Goal: Information Seeking & Learning: Find specific fact

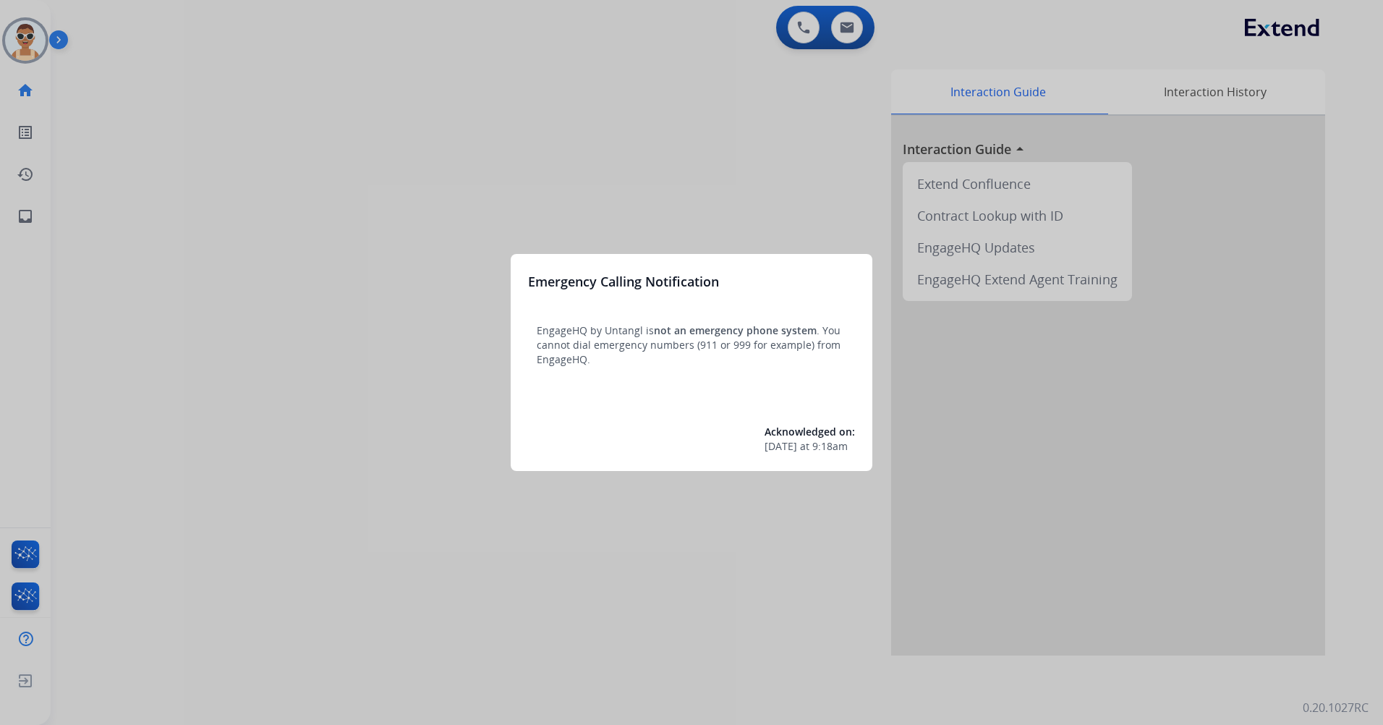
click at [409, 211] on div at bounding box center [691, 362] width 1383 height 725
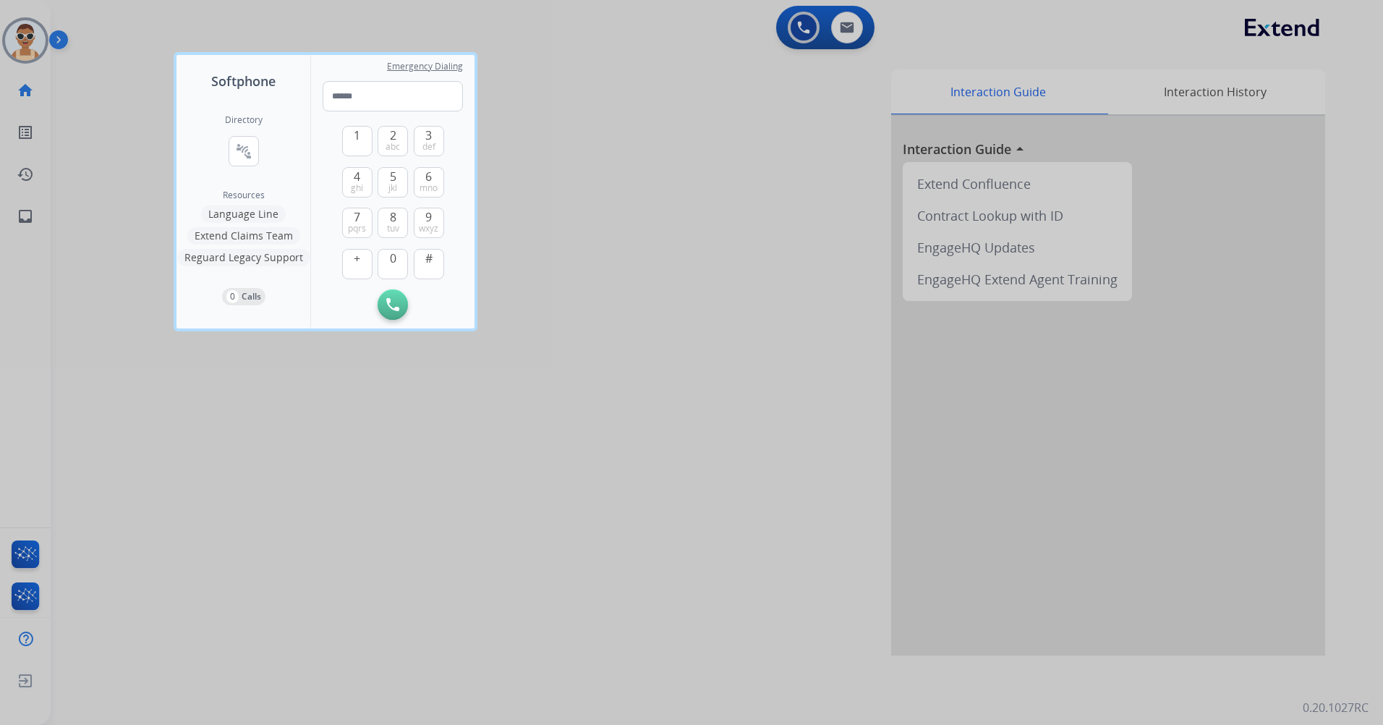
drag, startPoint x: 580, startPoint y: 433, endPoint x: 588, endPoint y: 408, distance: 25.9
click at [579, 431] on div at bounding box center [691, 362] width 1383 height 725
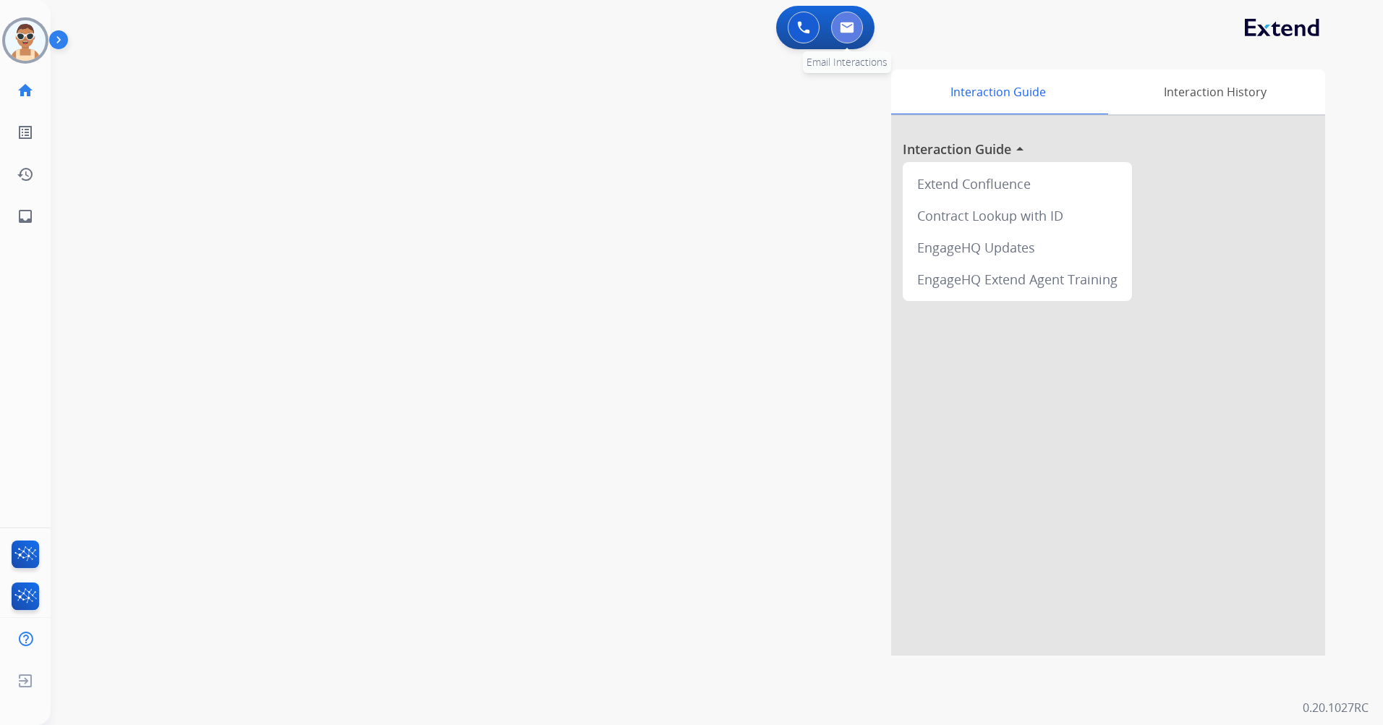
click at [848, 30] on img at bounding box center [847, 28] width 14 height 12
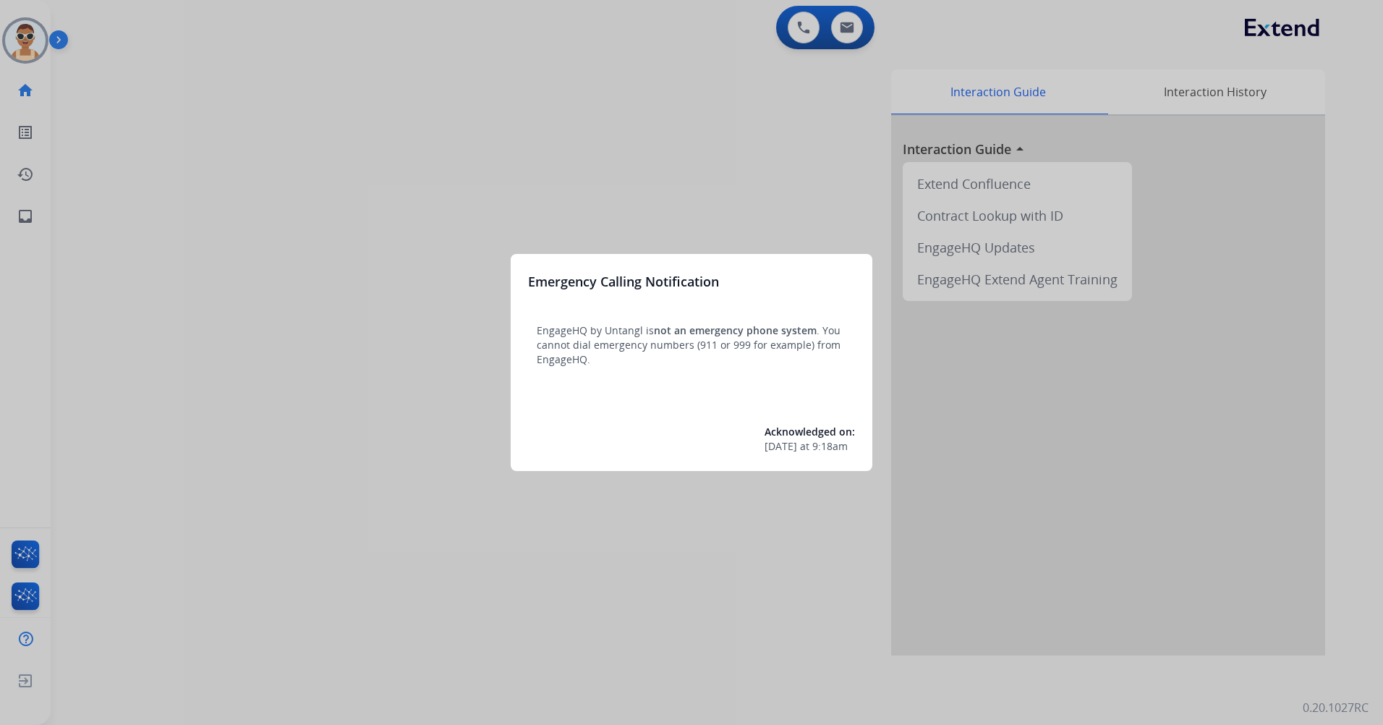
click at [577, 161] on div at bounding box center [691, 362] width 1383 height 725
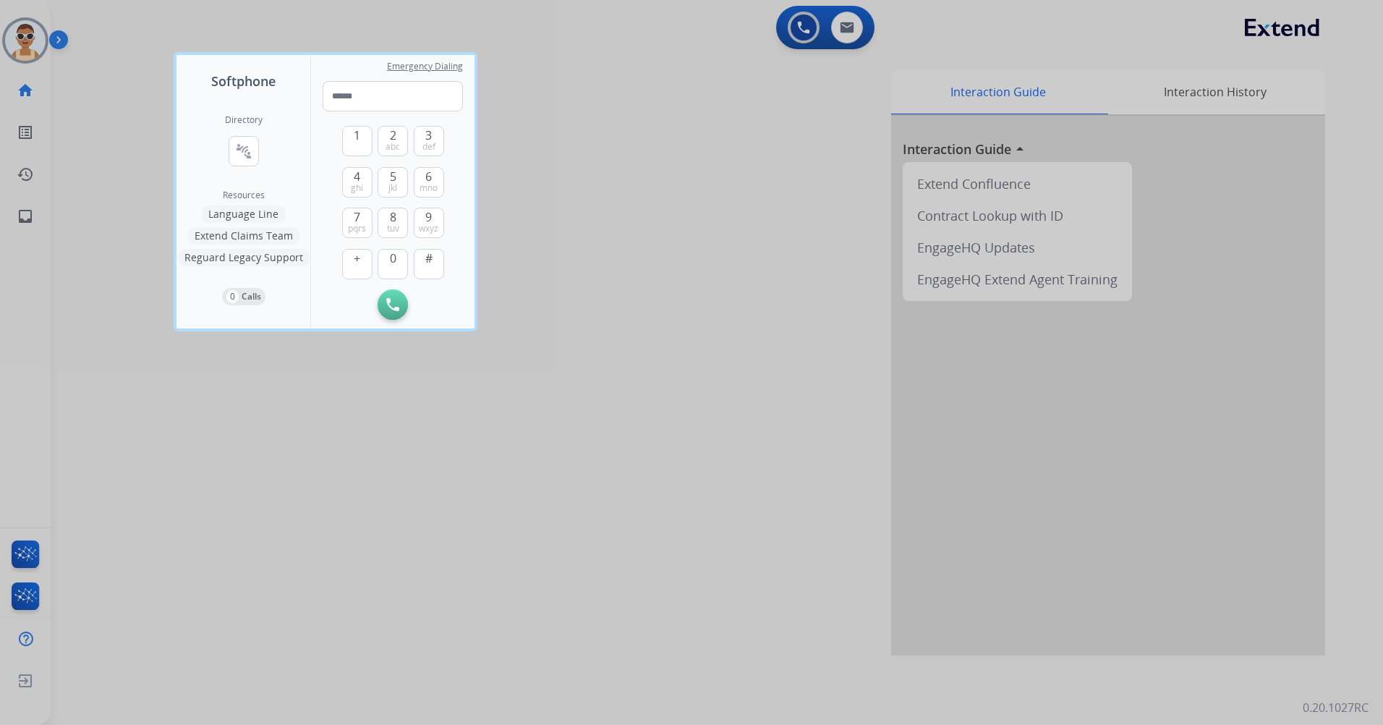
click at [631, 362] on div at bounding box center [691, 362] width 1383 height 725
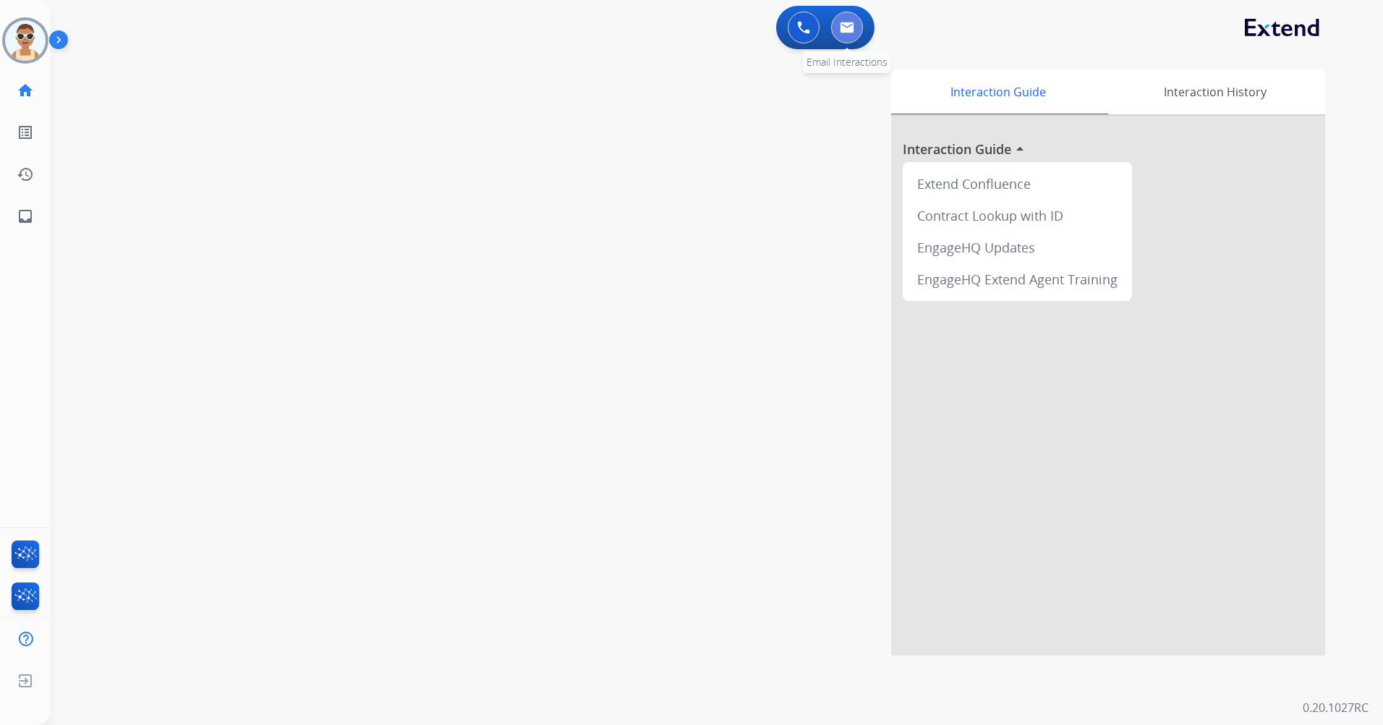
click at [854, 23] on button at bounding box center [847, 28] width 32 height 32
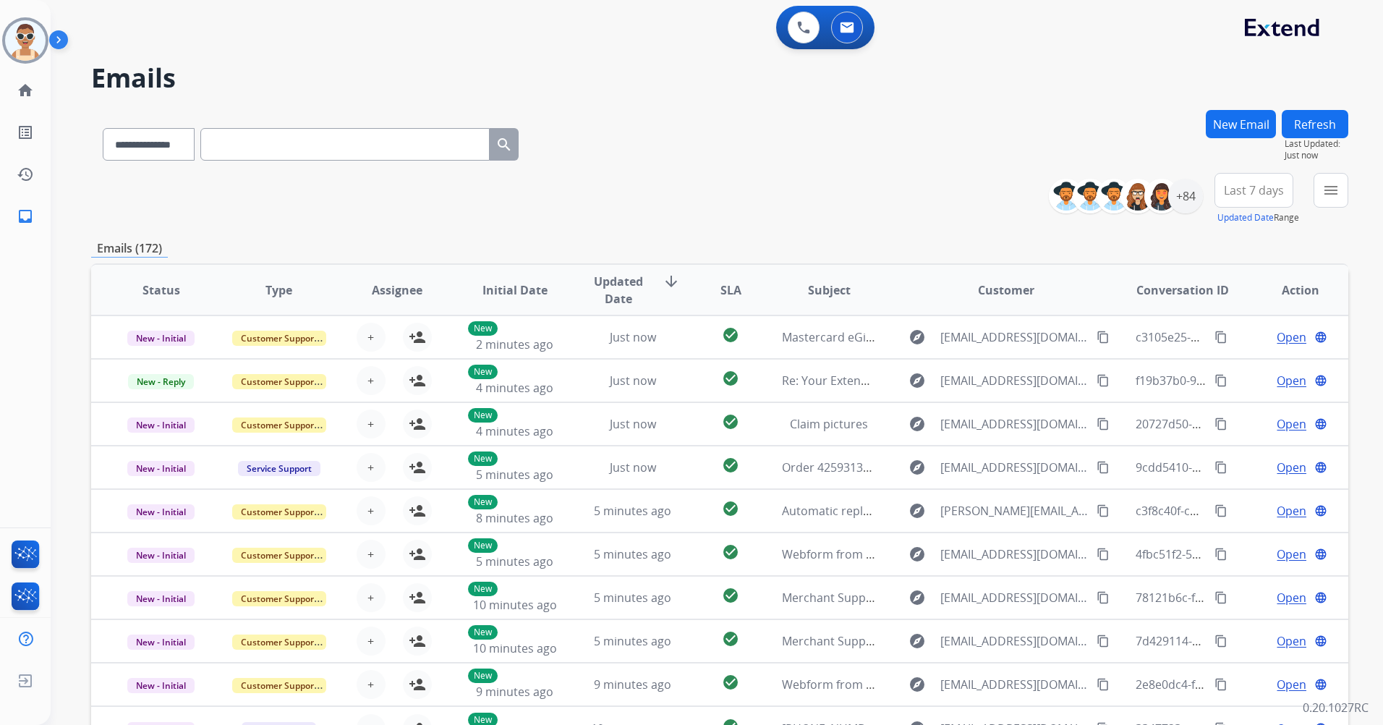
click at [296, 147] on input "text" at bounding box center [344, 144] width 289 height 33
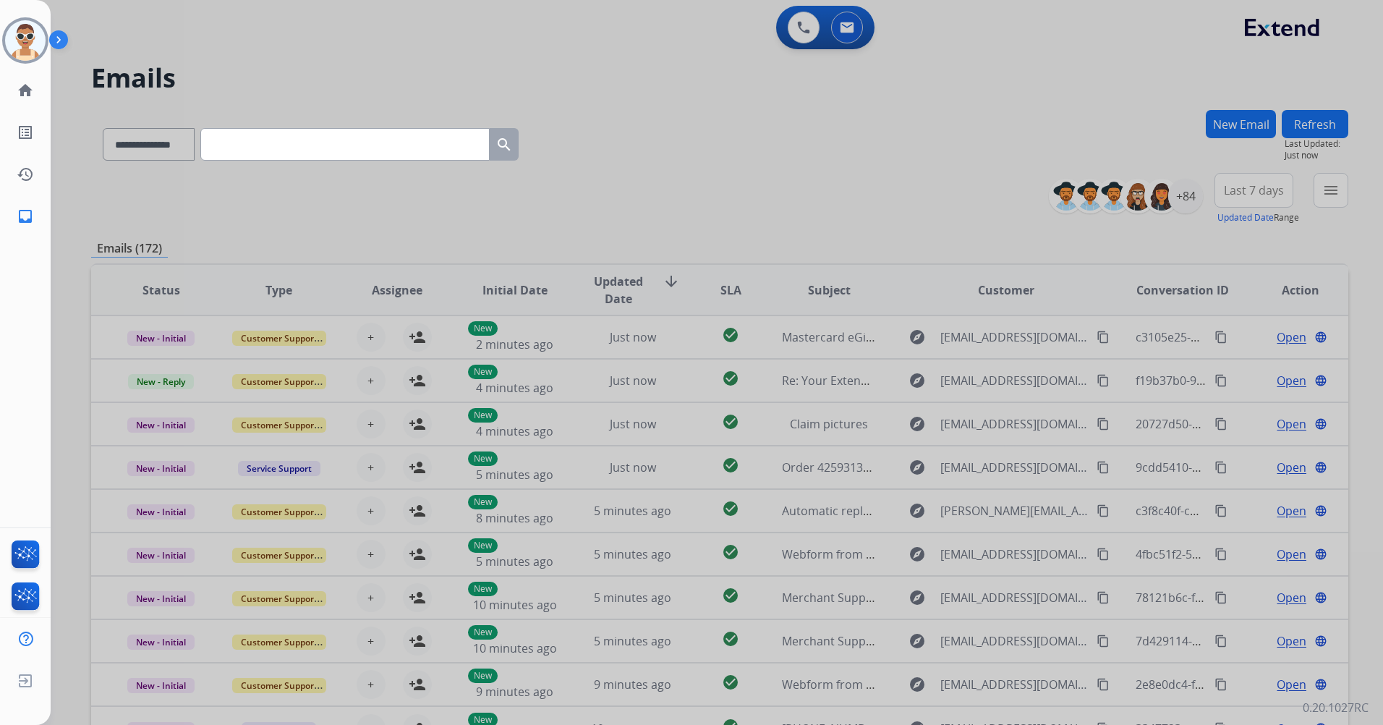
click at [382, 133] on input "text" at bounding box center [344, 144] width 289 height 33
paste input "**********"
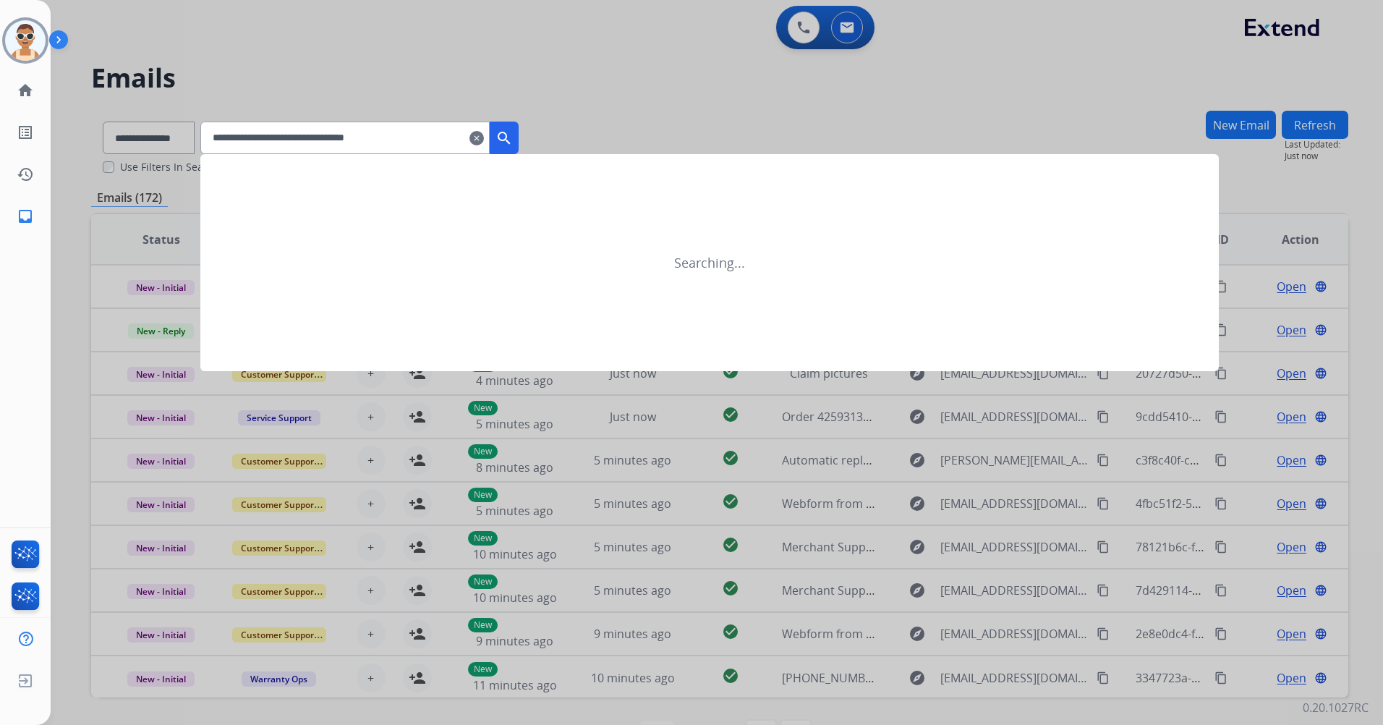
click at [513, 131] on mat-icon "search" at bounding box center [504, 137] width 17 height 17
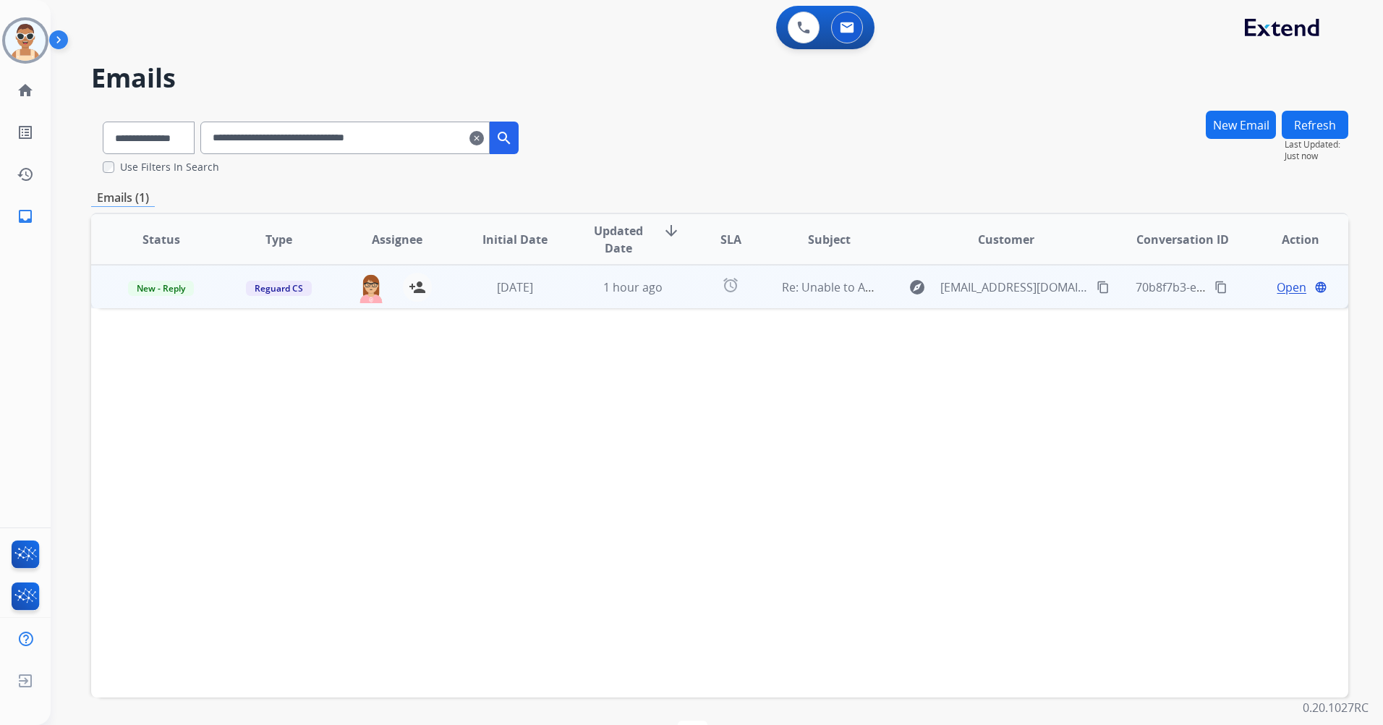
click at [1277, 290] on span "Open" at bounding box center [1292, 287] width 30 height 17
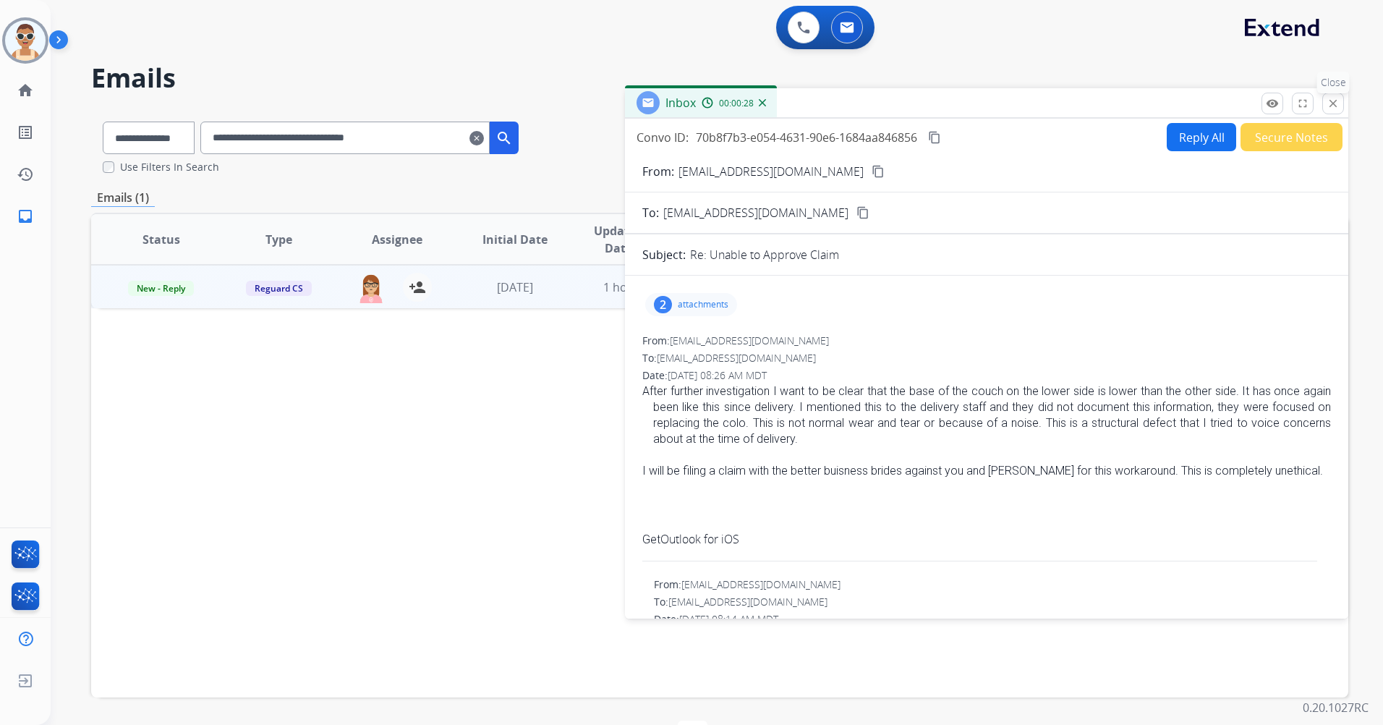
click at [1332, 101] on mat-icon "close" at bounding box center [1333, 103] width 13 height 13
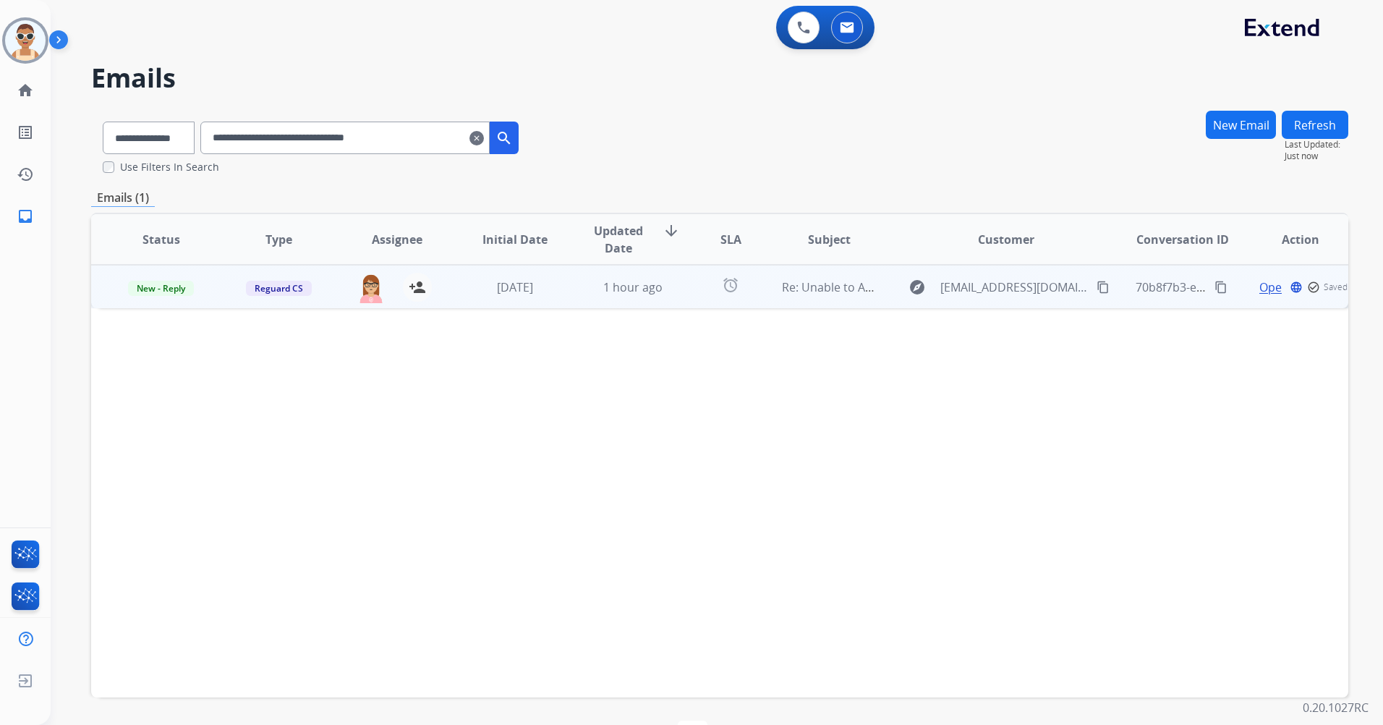
click at [1097, 287] on mat-icon "content_copy" at bounding box center [1103, 287] width 13 height 13
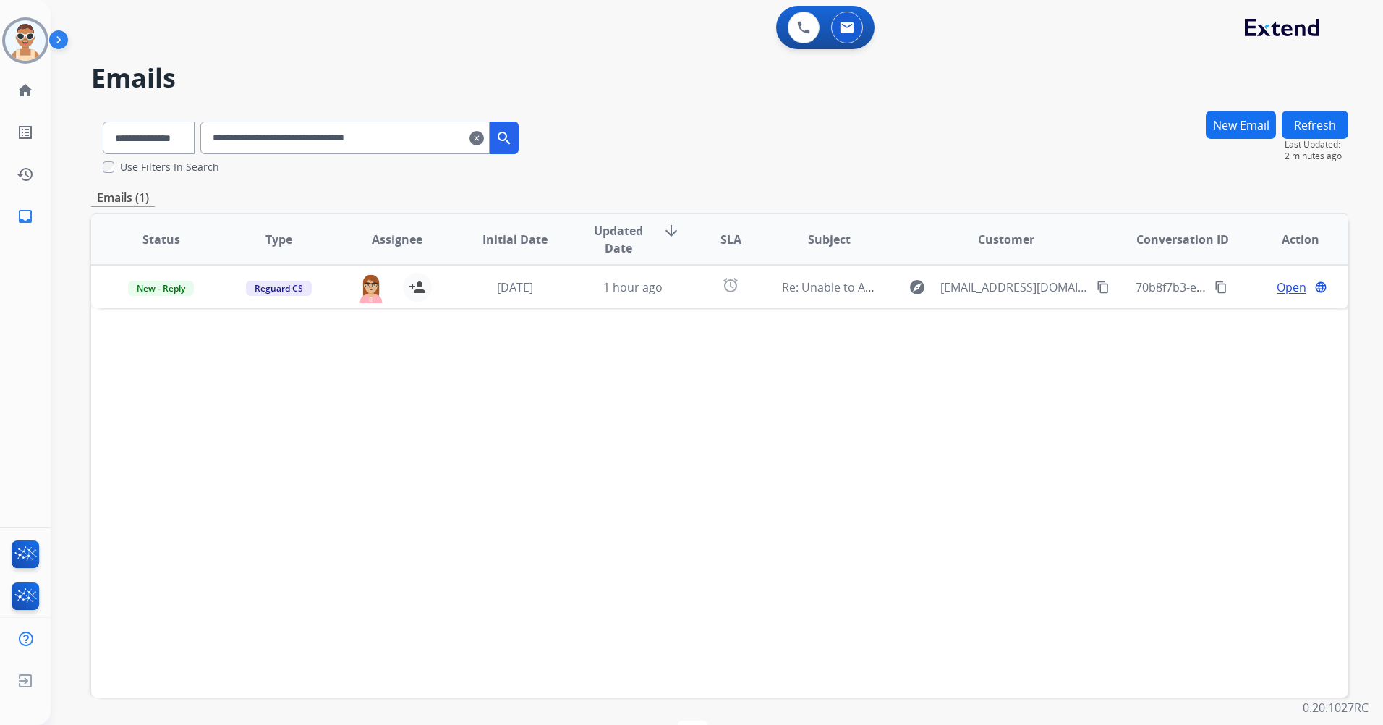
drag, startPoint x: 438, startPoint y: 146, endPoint x: 190, endPoint y: 145, distance: 247.4
click at [190, 145] on div "**********" at bounding box center [310, 135] width 439 height 50
paste input "text"
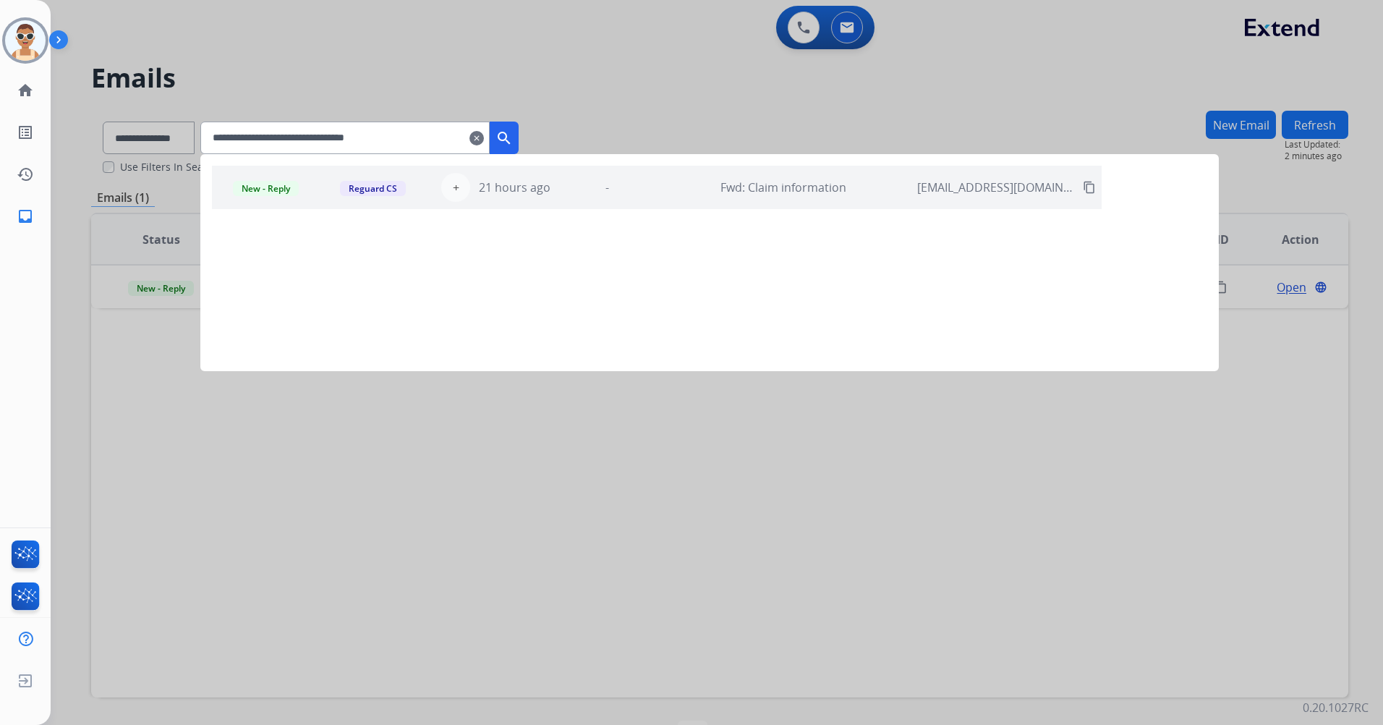
type input "**********"
click at [650, 185] on div "-" at bounding box center [606, 187] width 85 height 17
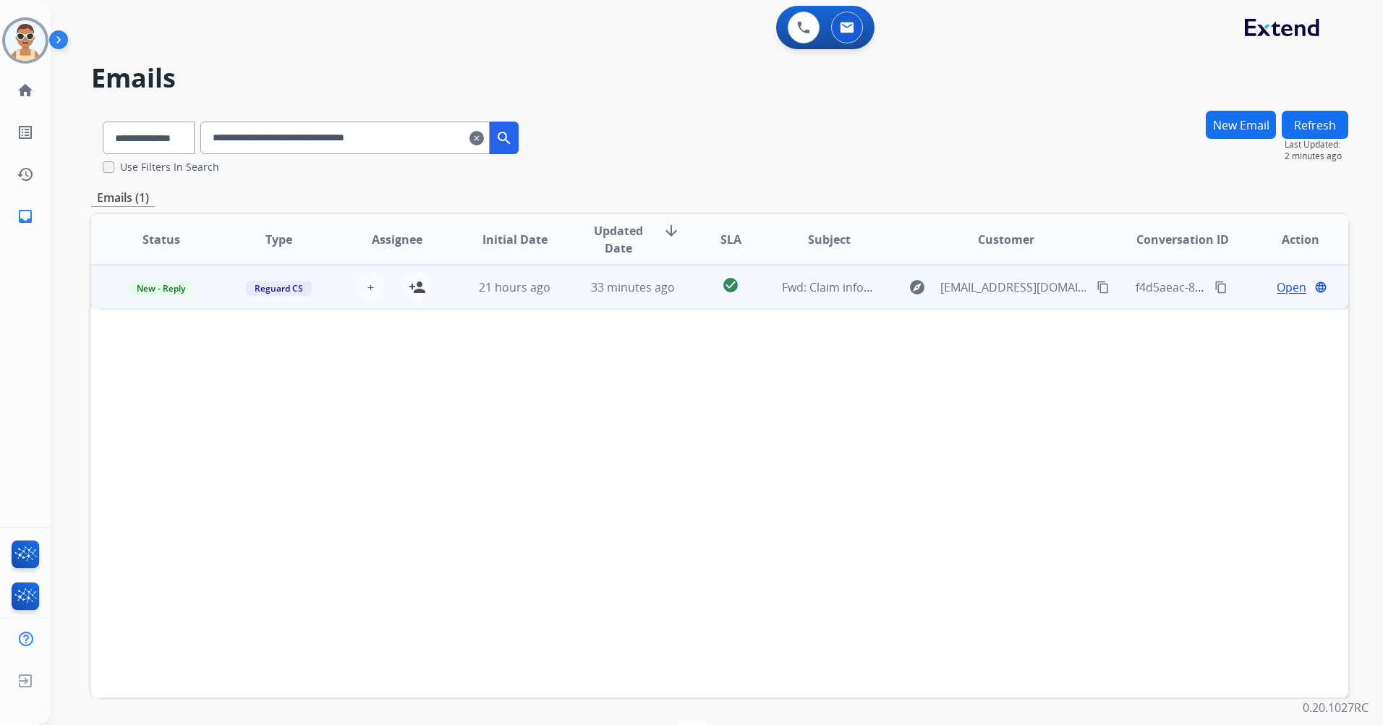
click at [1277, 289] on span "Open" at bounding box center [1292, 287] width 30 height 17
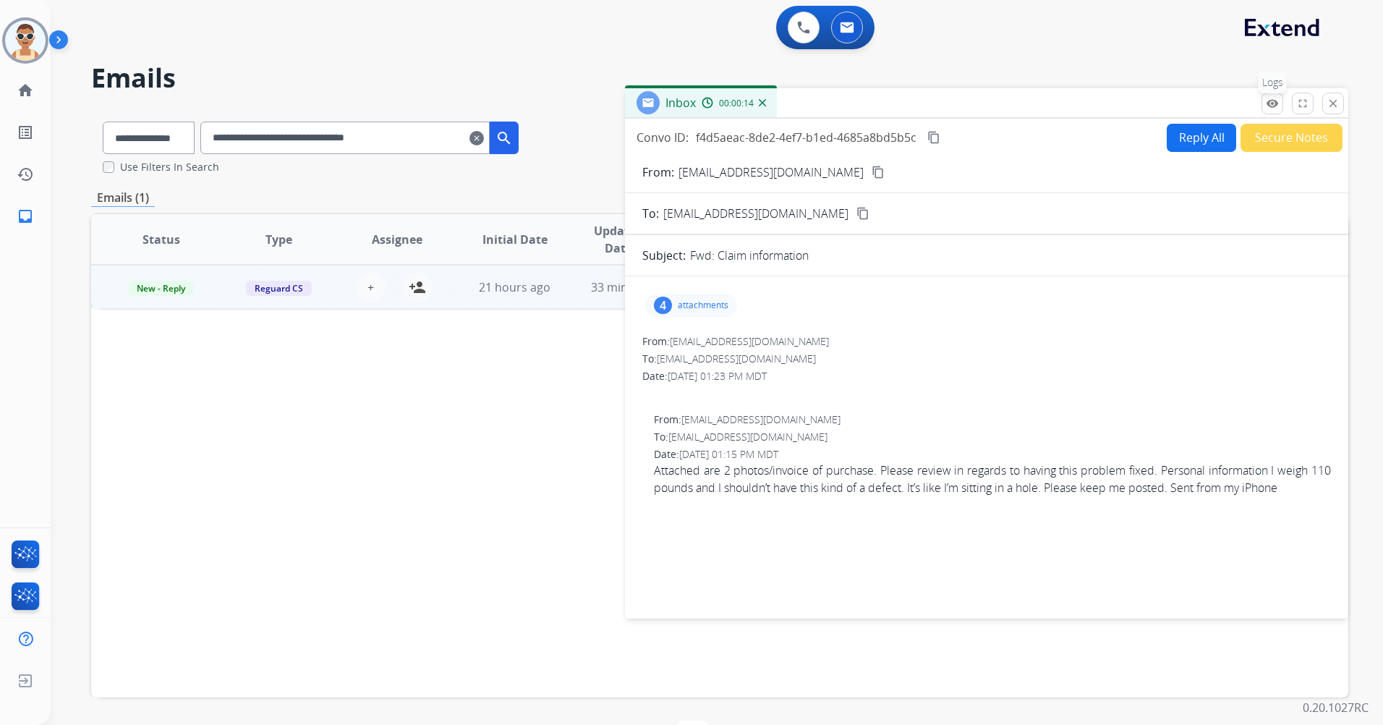
click at [1264, 106] on button "remove_red_eye Logs" at bounding box center [1273, 104] width 22 height 22
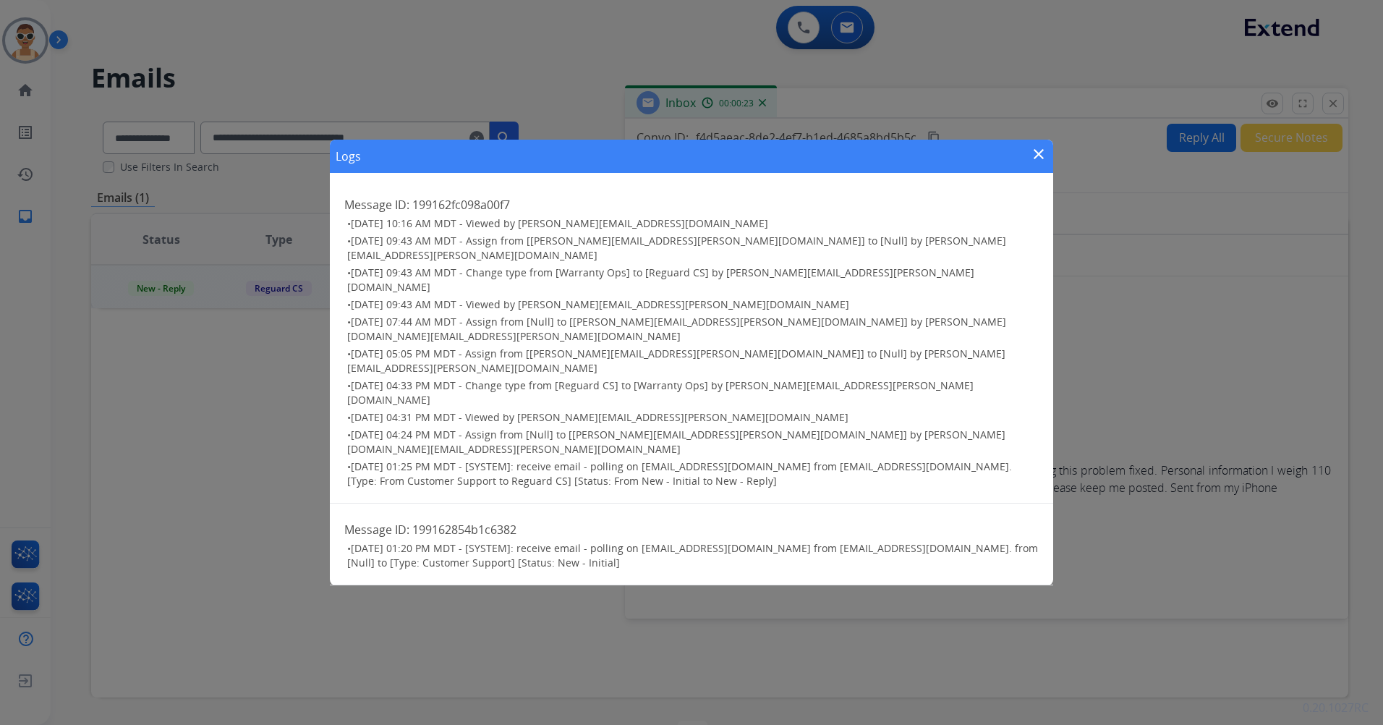
click at [1030, 163] on mat-icon "close" at bounding box center [1038, 153] width 17 height 17
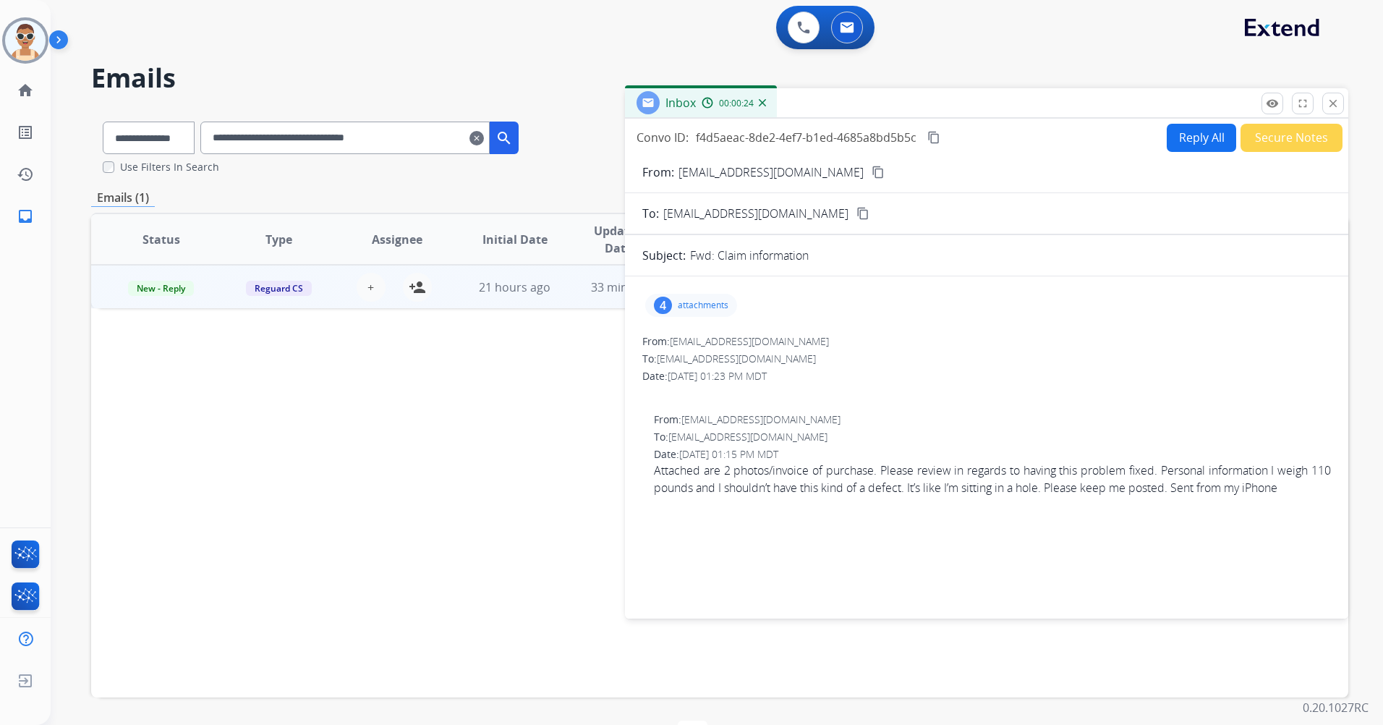
click at [1323, 101] on button "close Close" at bounding box center [1333, 104] width 22 height 22
